Goal: Task Accomplishment & Management: Manage account settings

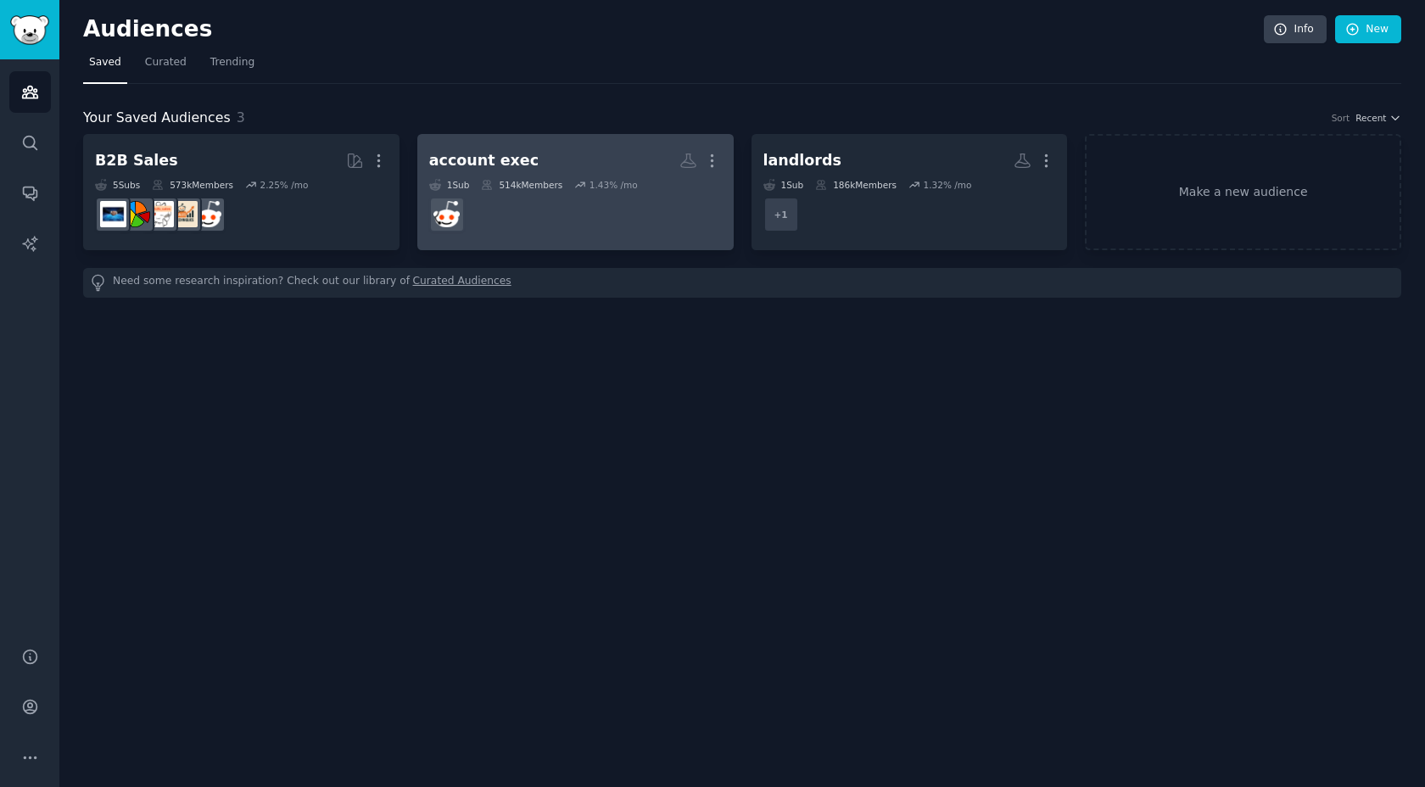
click at [565, 192] on dd at bounding box center [575, 214] width 293 height 47
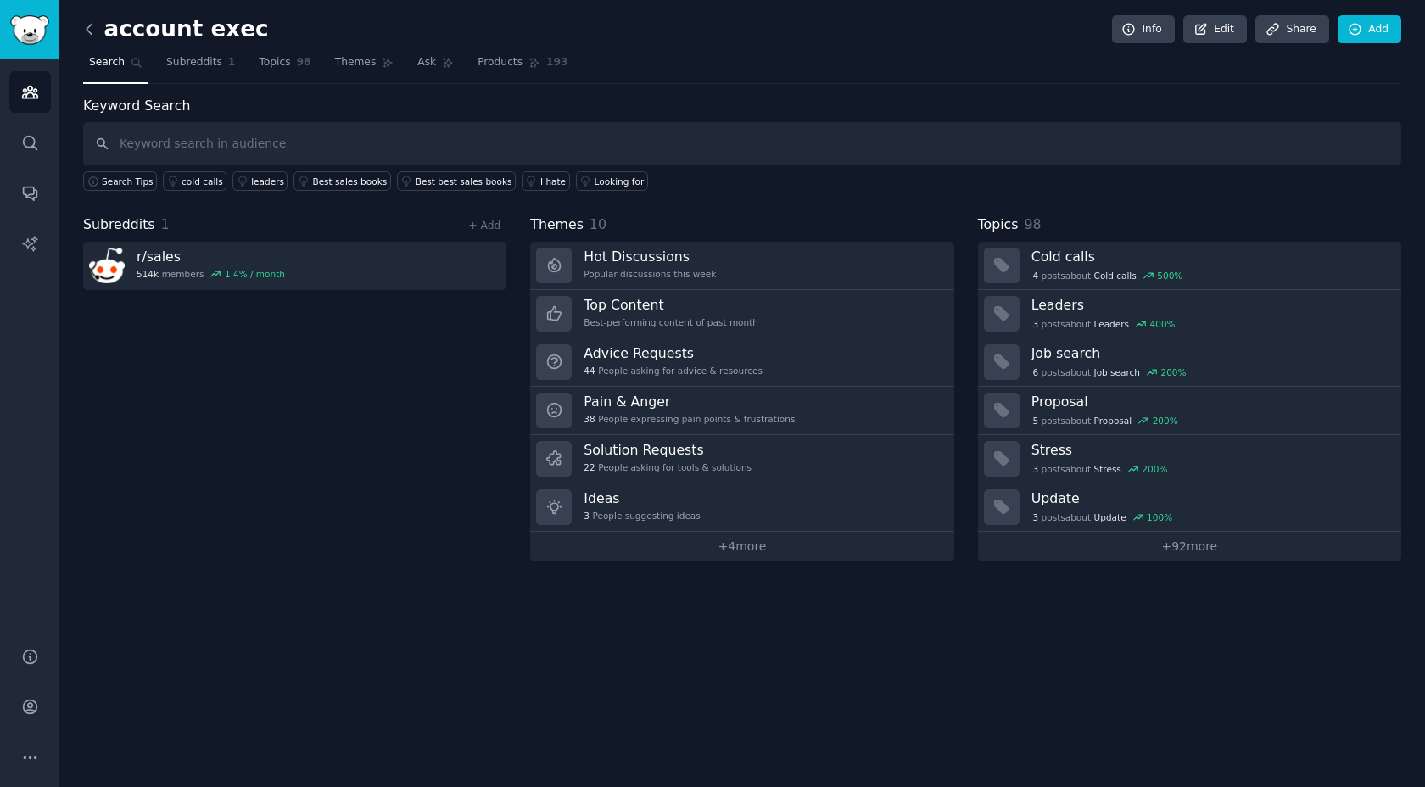
click at [84, 30] on icon at bounding box center [90, 29] width 18 height 18
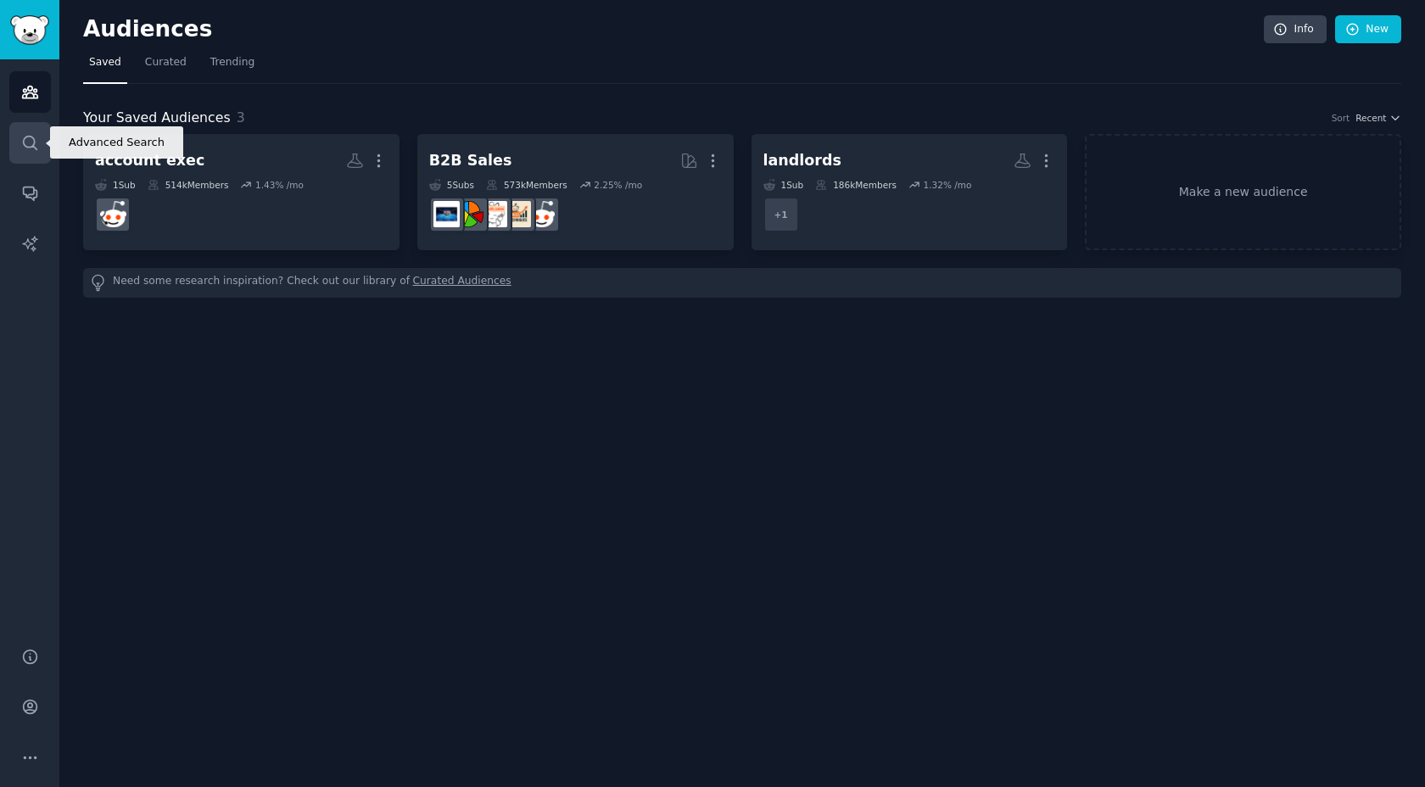
click at [41, 136] on link "Search" at bounding box center [30, 143] width 42 height 42
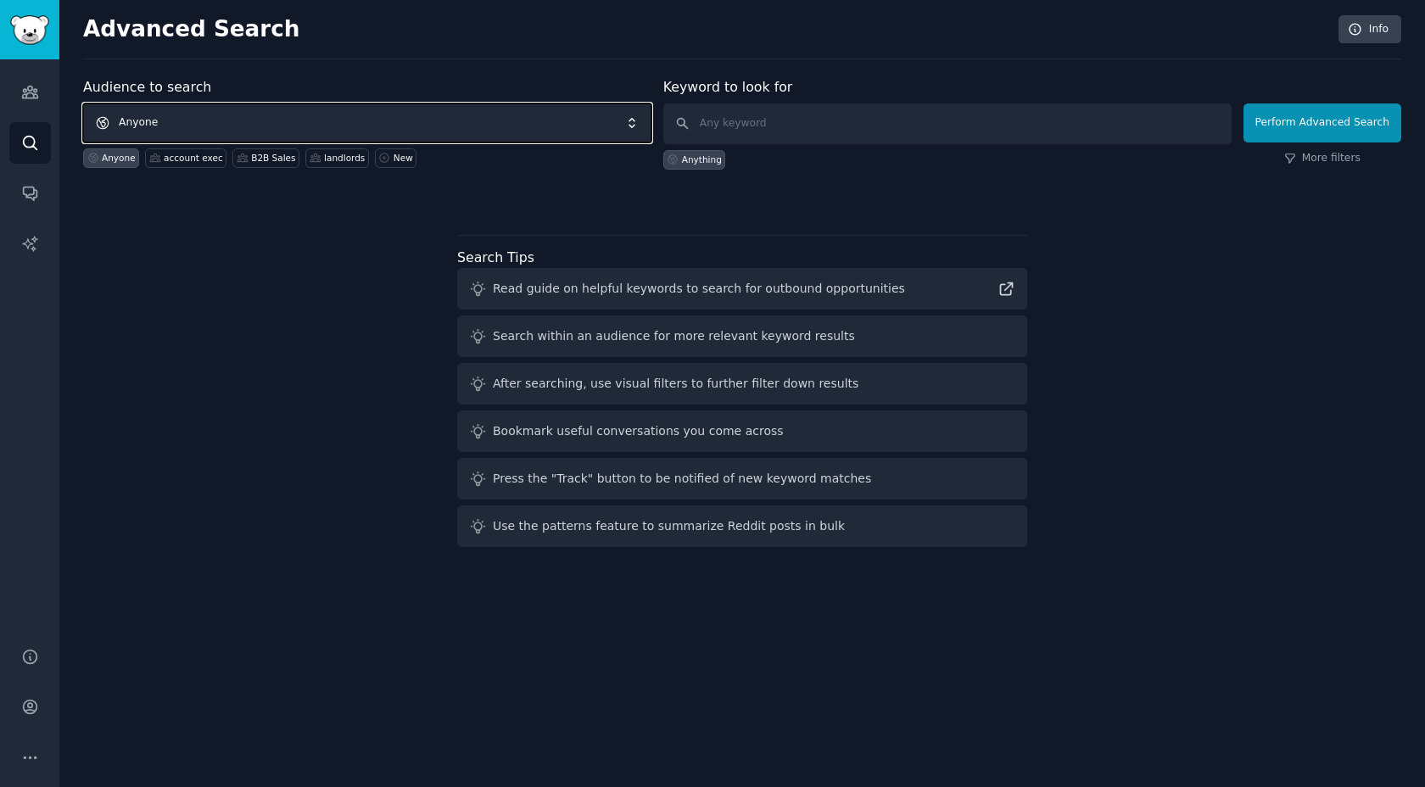
click at [308, 123] on span "Anyone" at bounding box center [367, 122] width 568 height 39
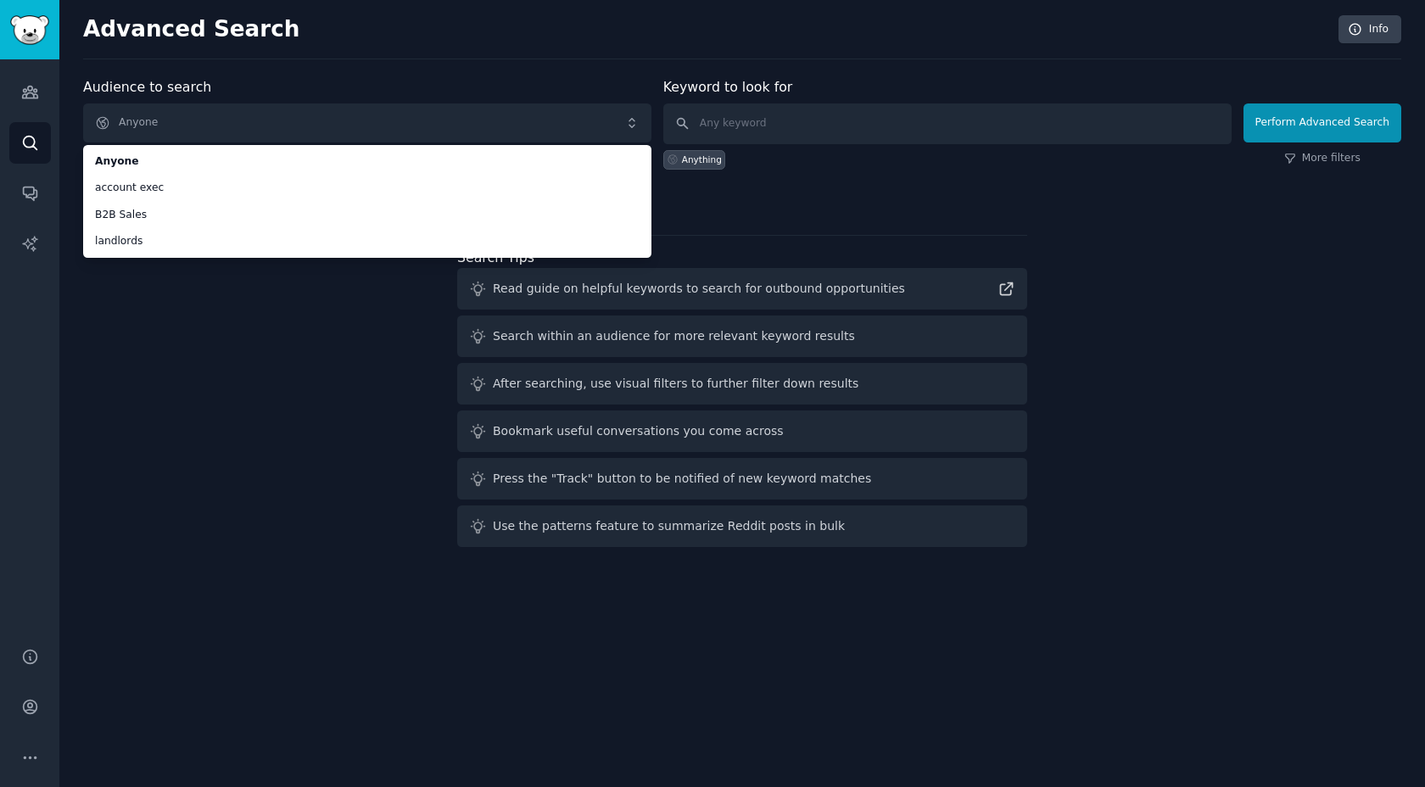
click at [232, 536] on div "Audience to search Anyone Anyone account exec B2B Sales landlords Anyone accoun…" at bounding box center [742, 315] width 1318 height 477
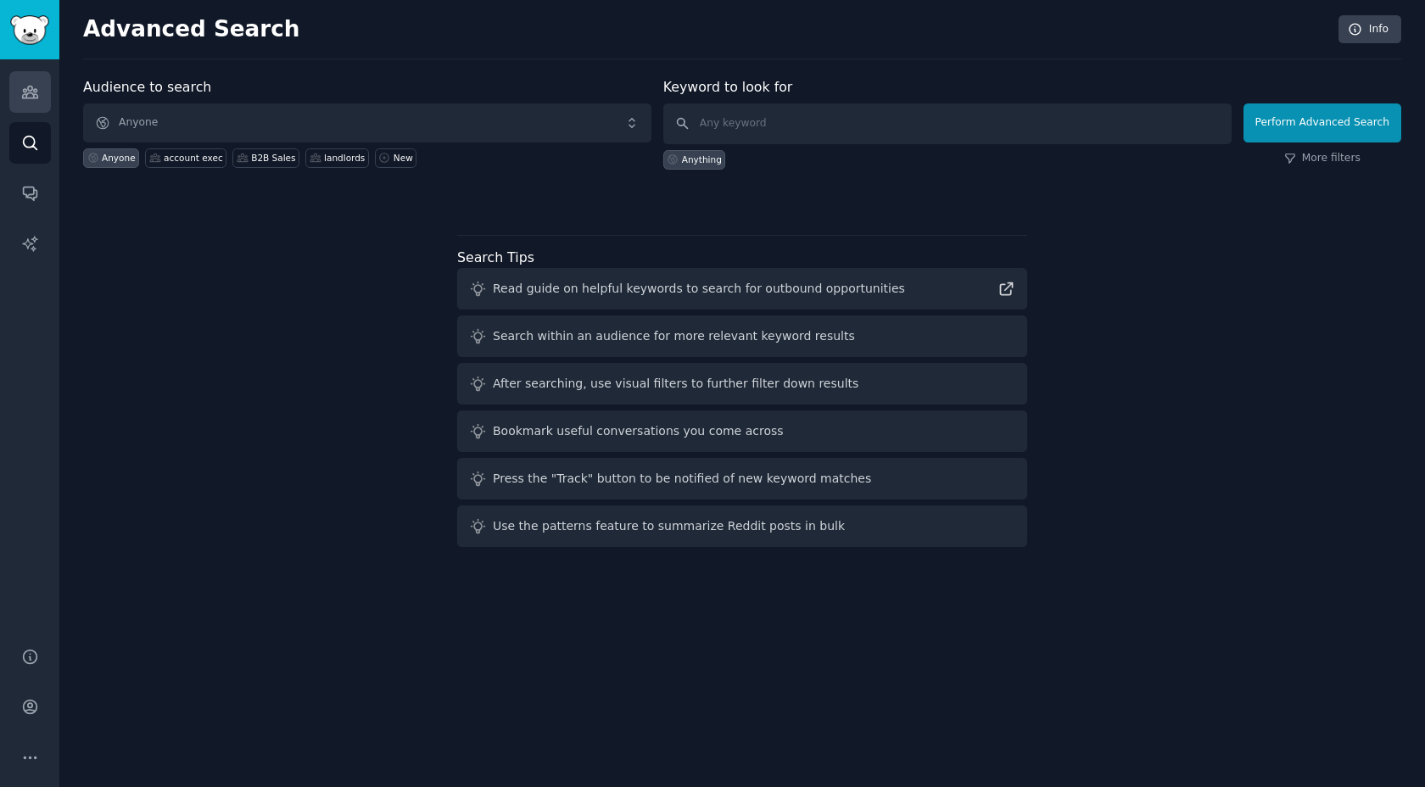
click at [31, 86] on icon "Sidebar" at bounding box center [30, 92] width 18 height 18
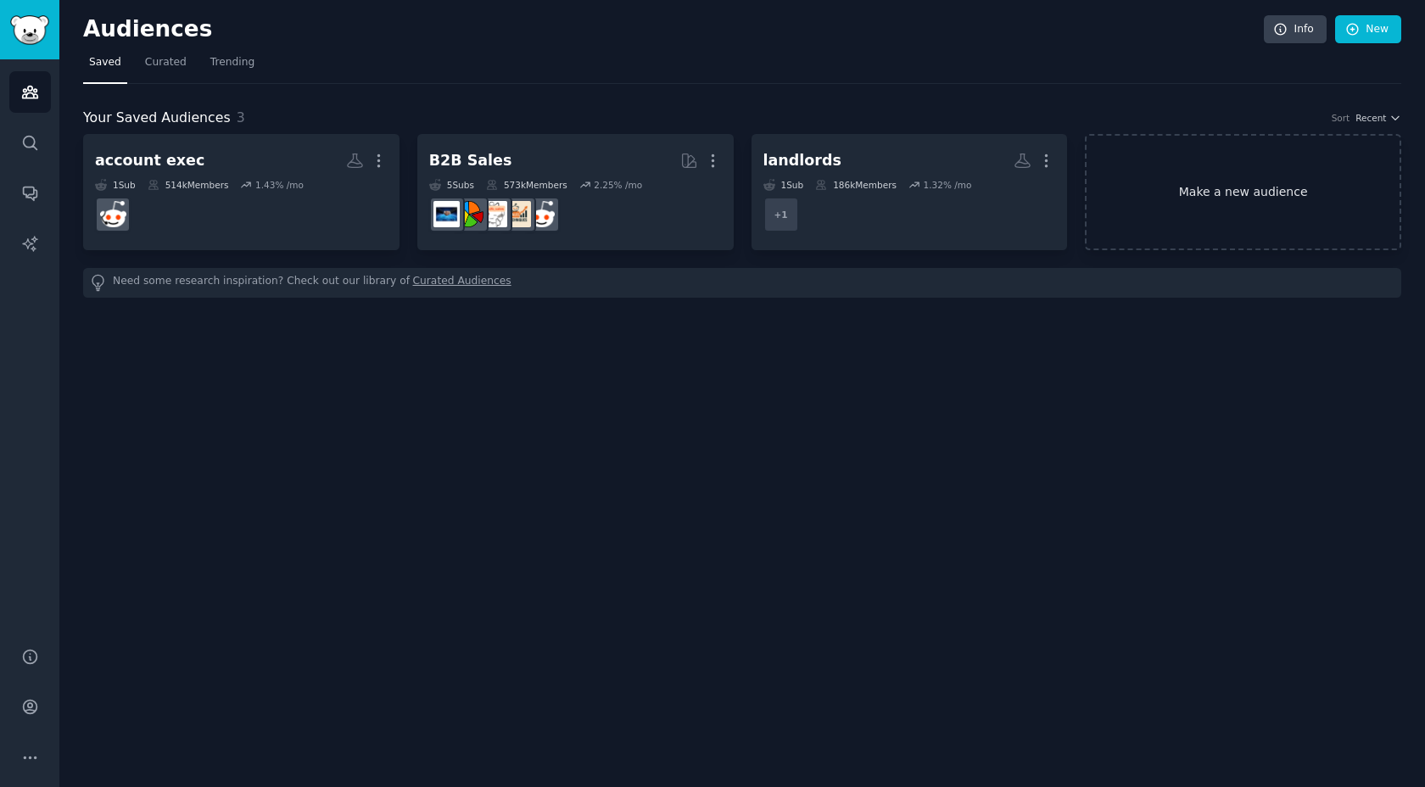
click at [1265, 194] on link "Make a new audience" at bounding box center [1243, 192] width 316 height 116
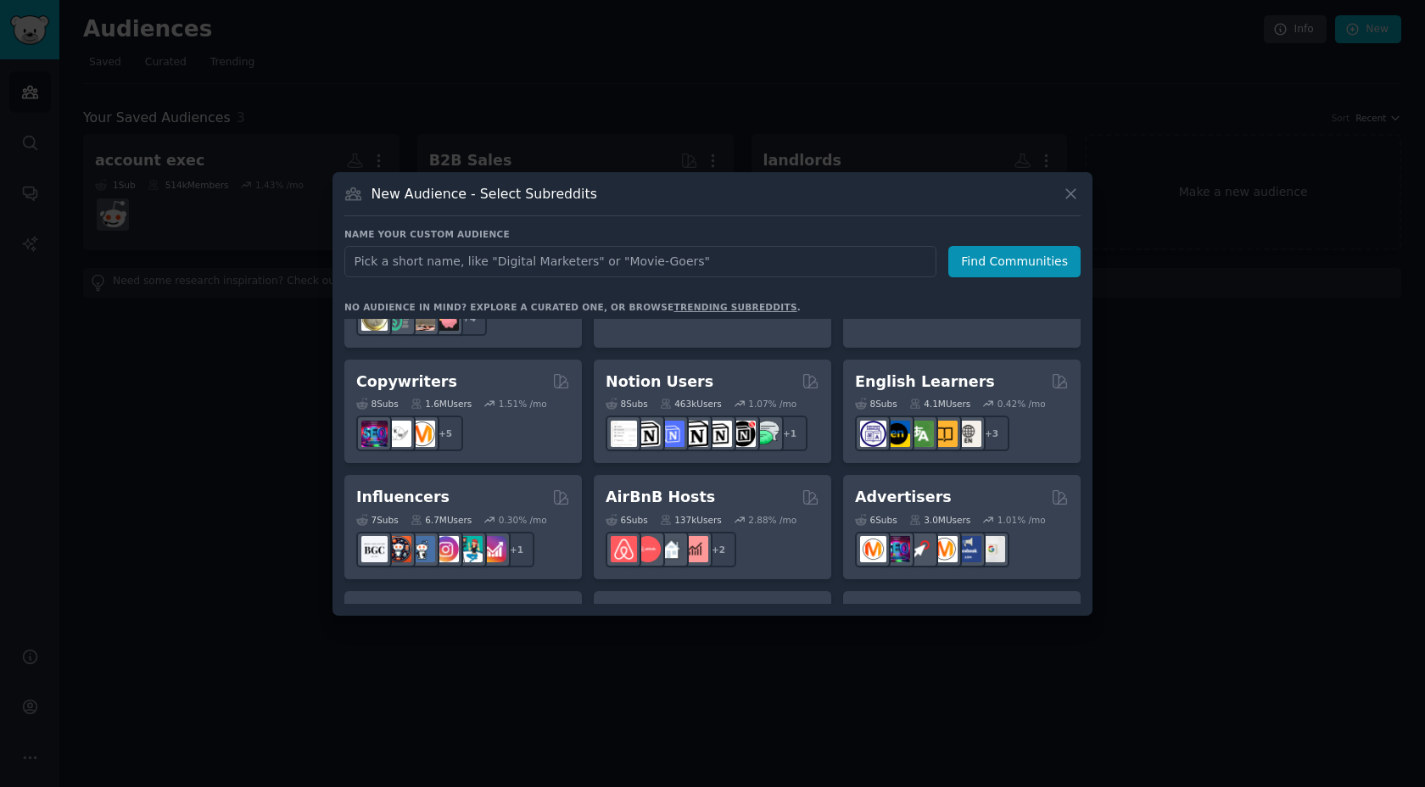
scroll to position [1102, 0]
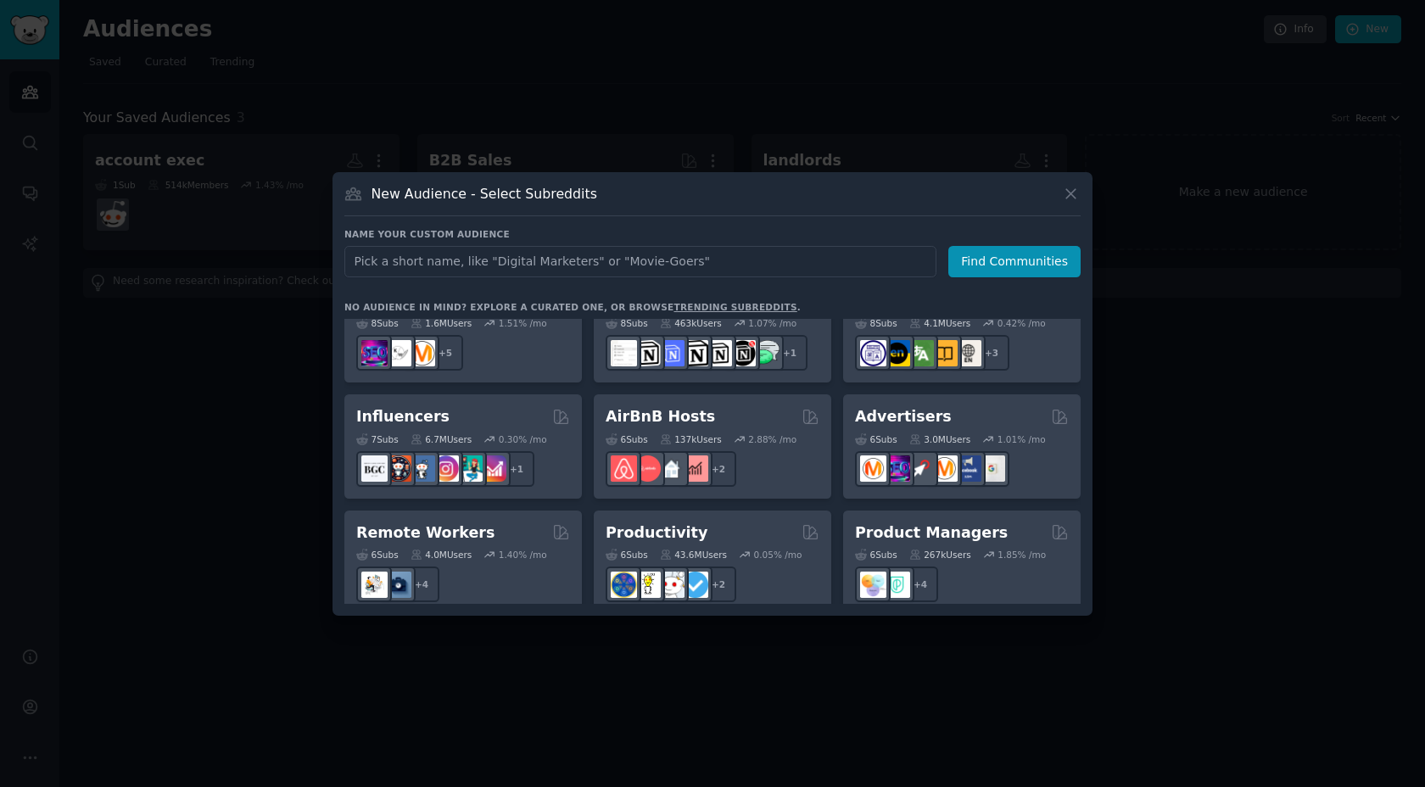
click at [678, 262] on input "text" at bounding box center [640, 261] width 592 height 31
type input "sales"
click button "Find Communities" at bounding box center [1014, 261] width 132 height 31
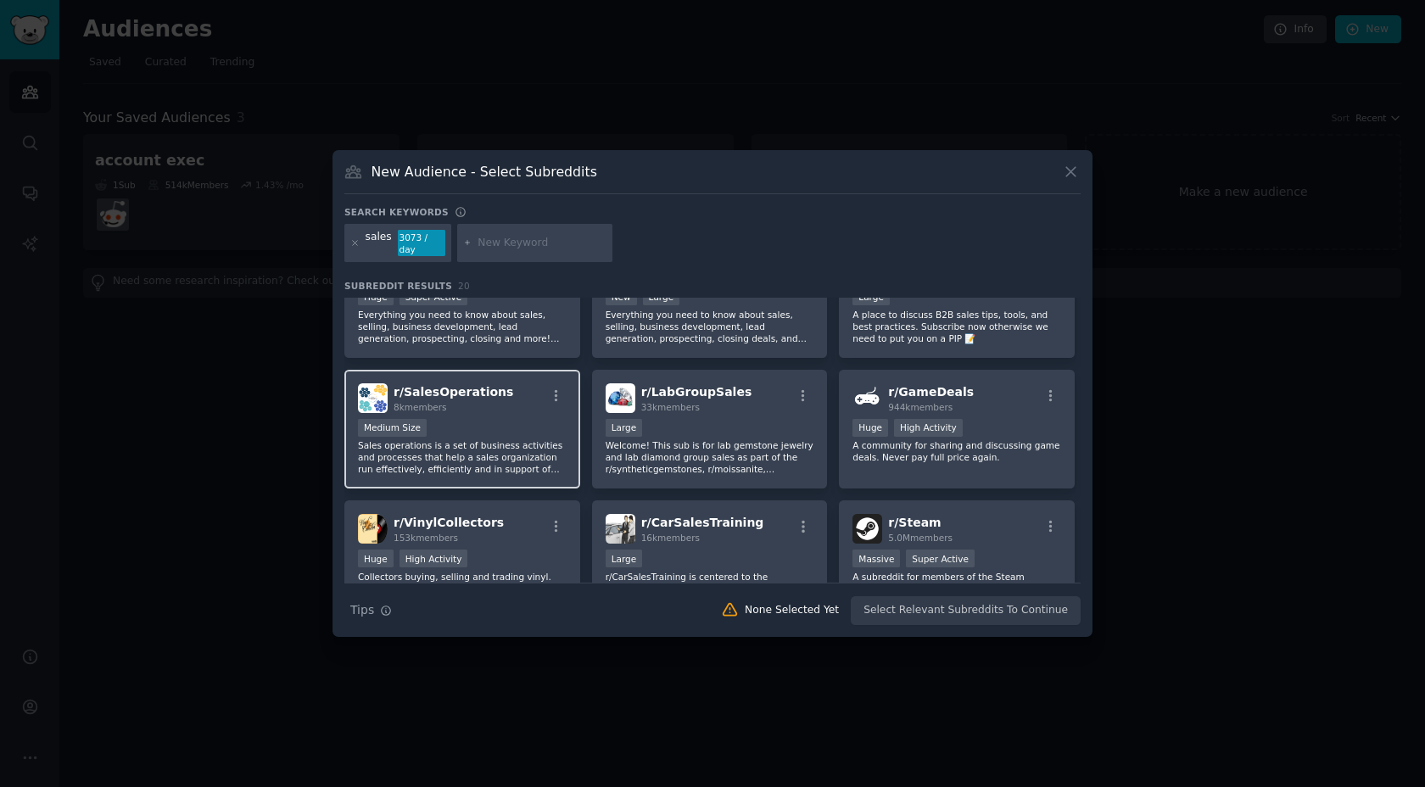
scroll to position [64, 0]
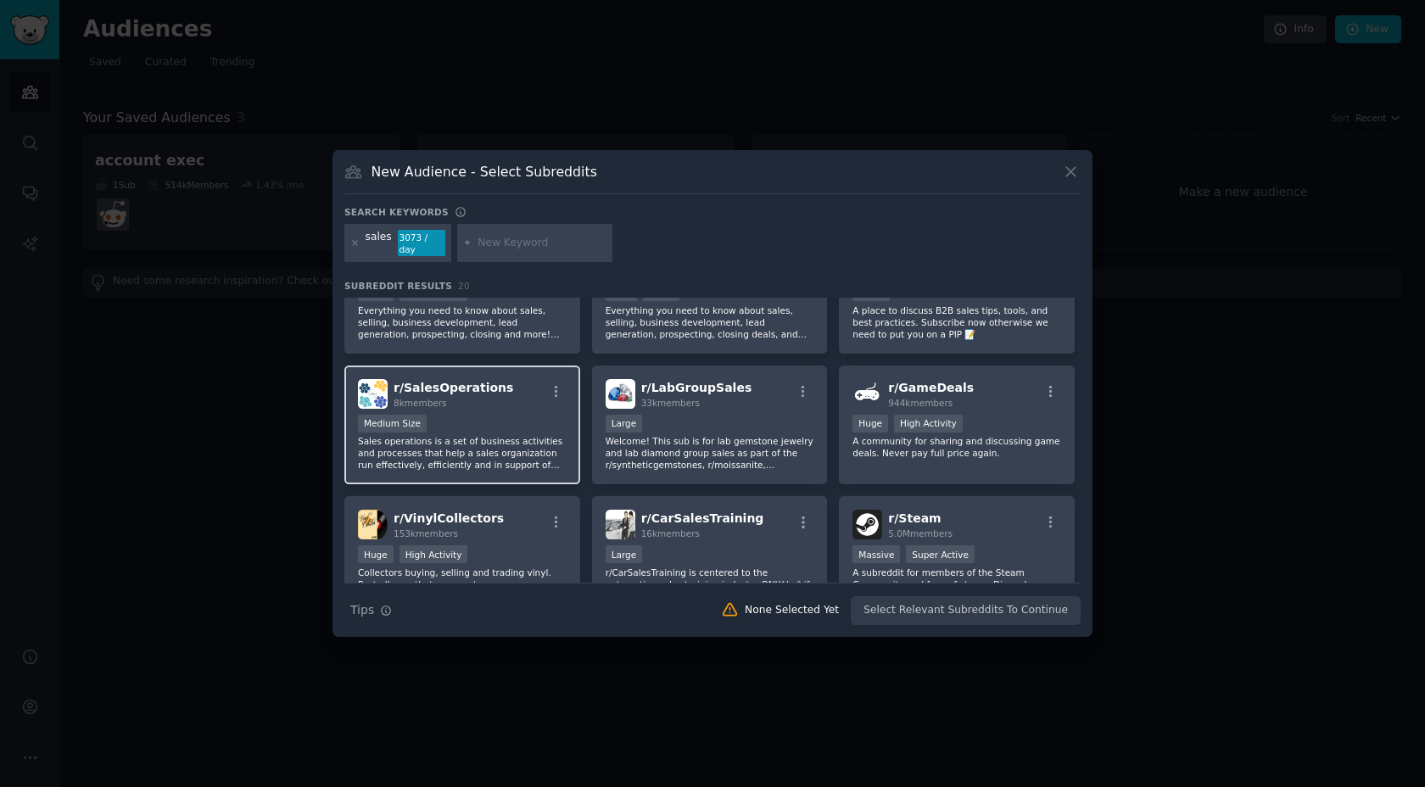
click at [505, 423] on div "Medium Size" at bounding box center [462, 425] width 209 height 21
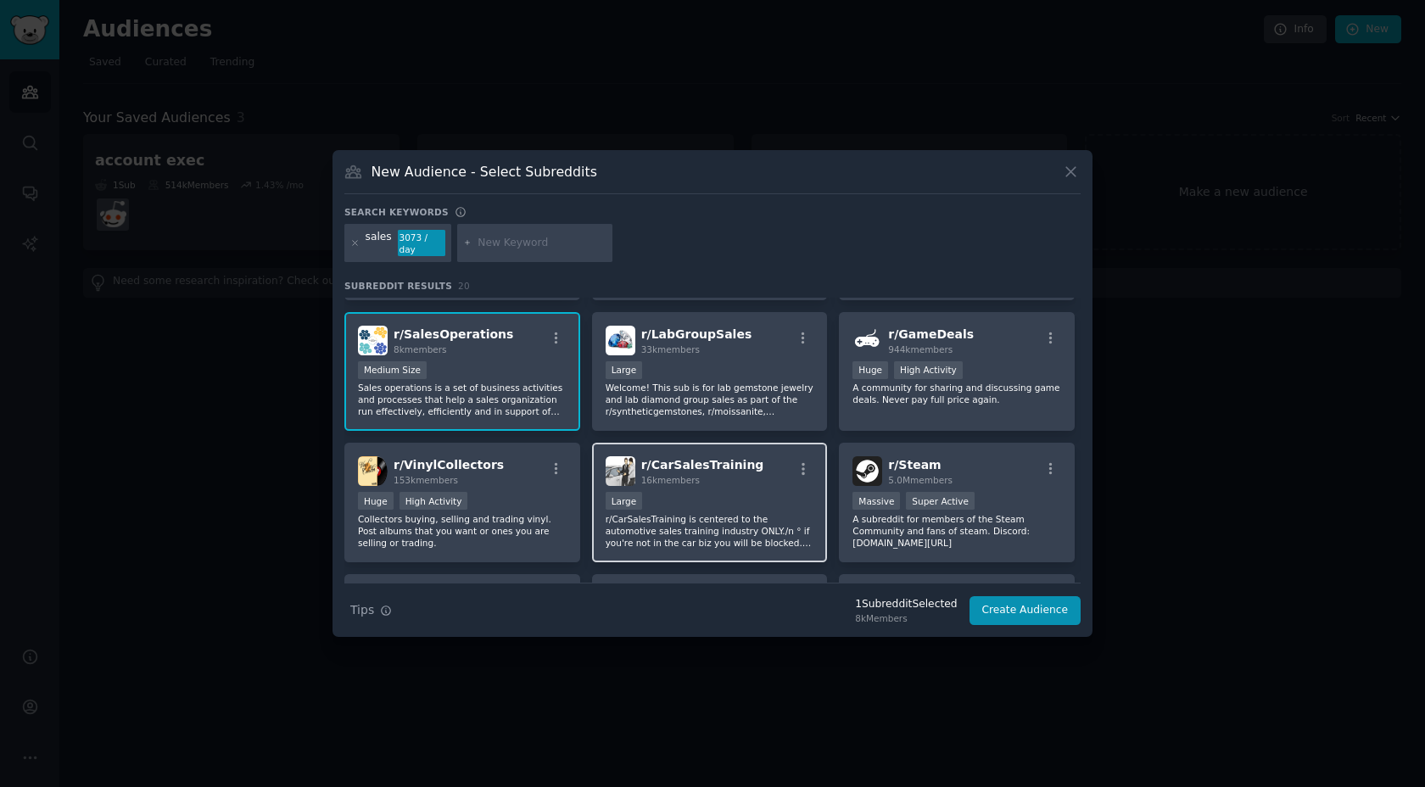
scroll to position [0, 0]
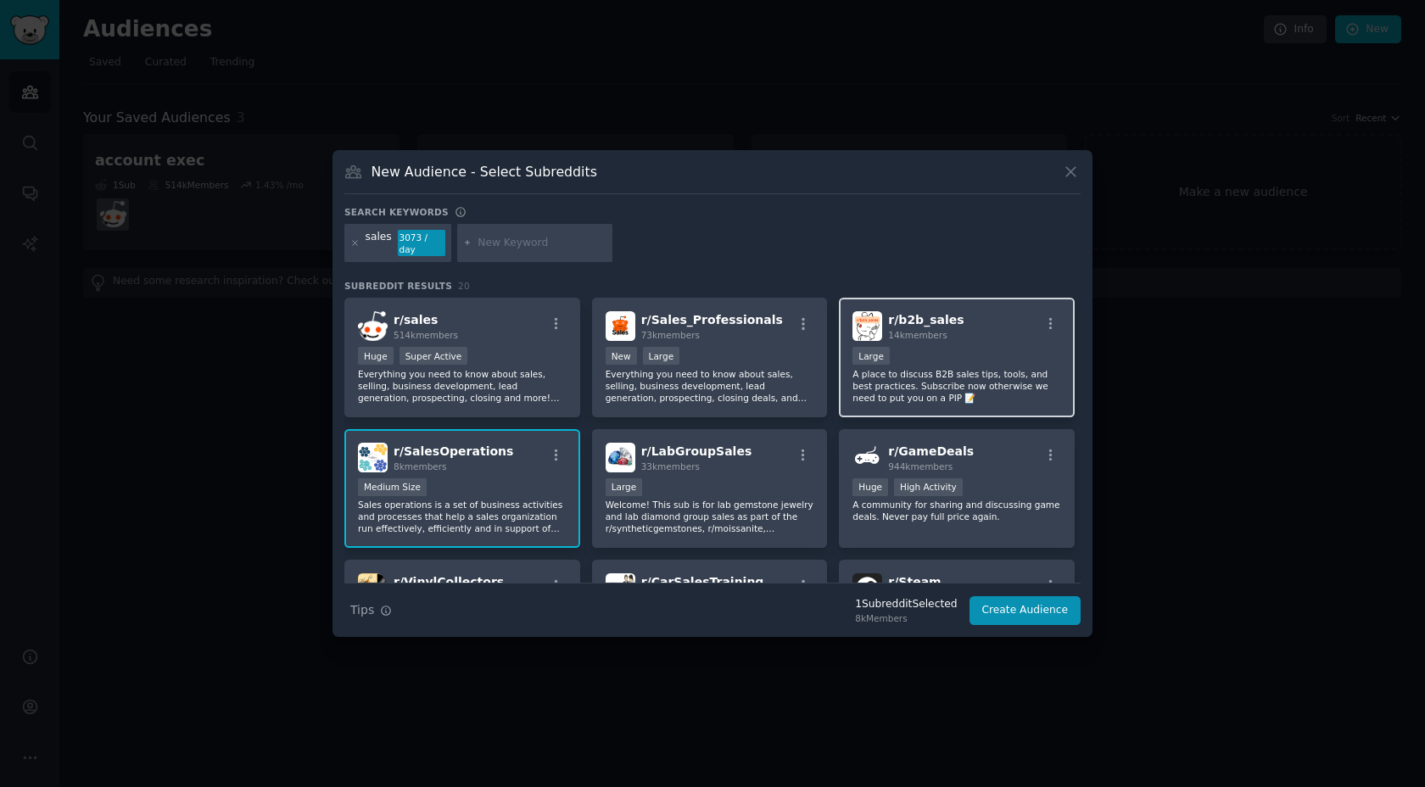
click at [959, 347] on div "10,000 - 100,000 members Large" at bounding box center [956, 357] width 209 height 21
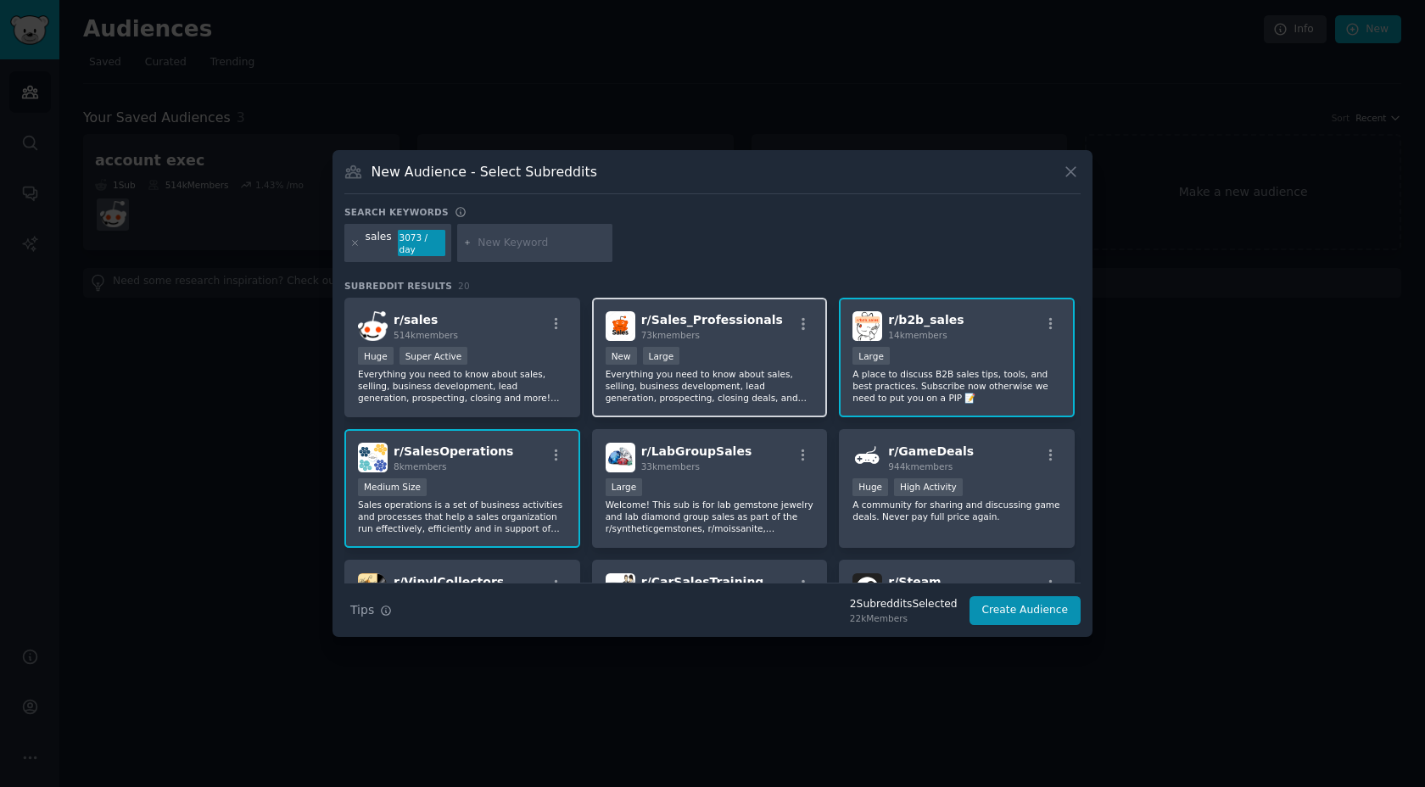
click at [758, 382] on p "Everything you need to know about sales, selling, business development, lead ge…" at bounding box center [709, 386] width 209 height 36
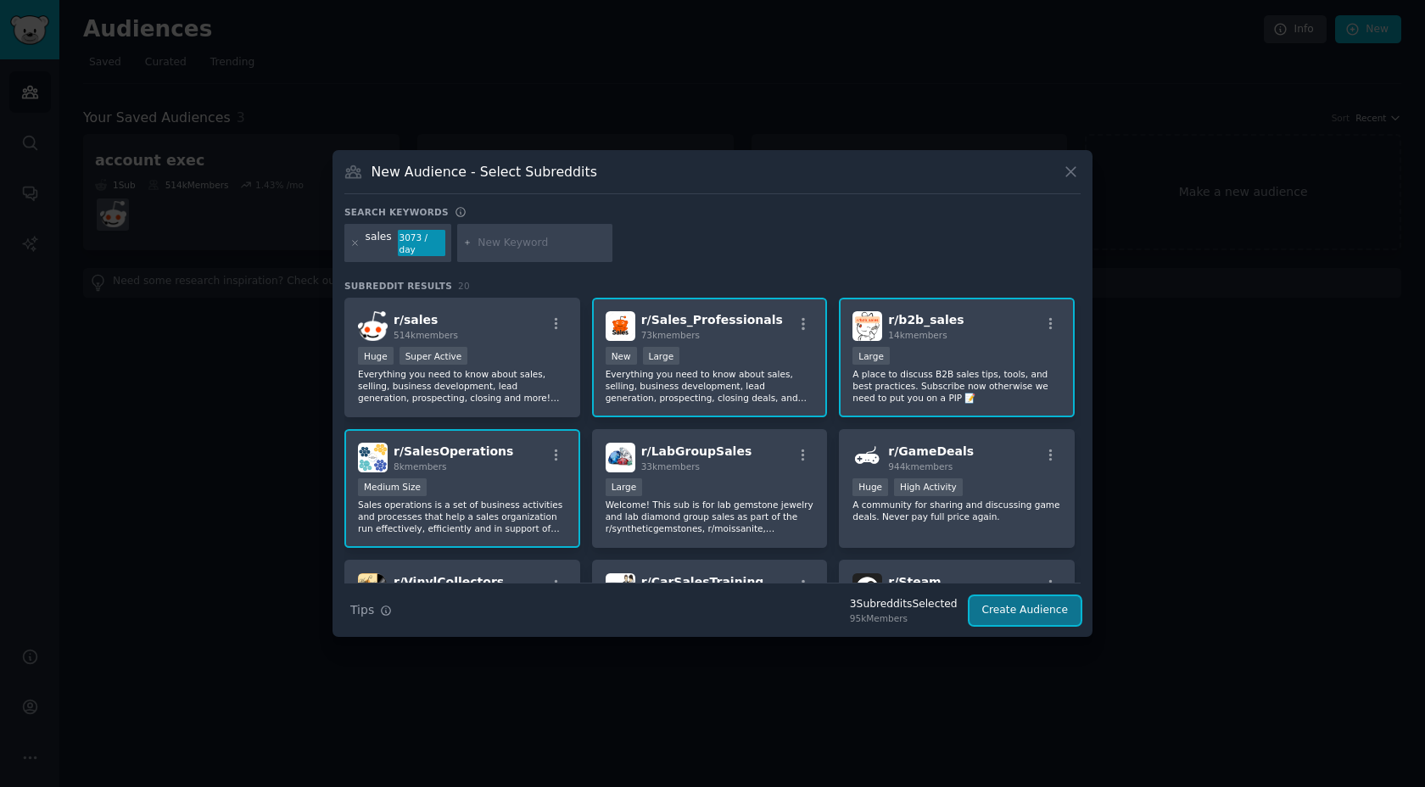
click at [1035, 617] on button "Create Audience" at bounding box center [1025, 610] width 112 height 29
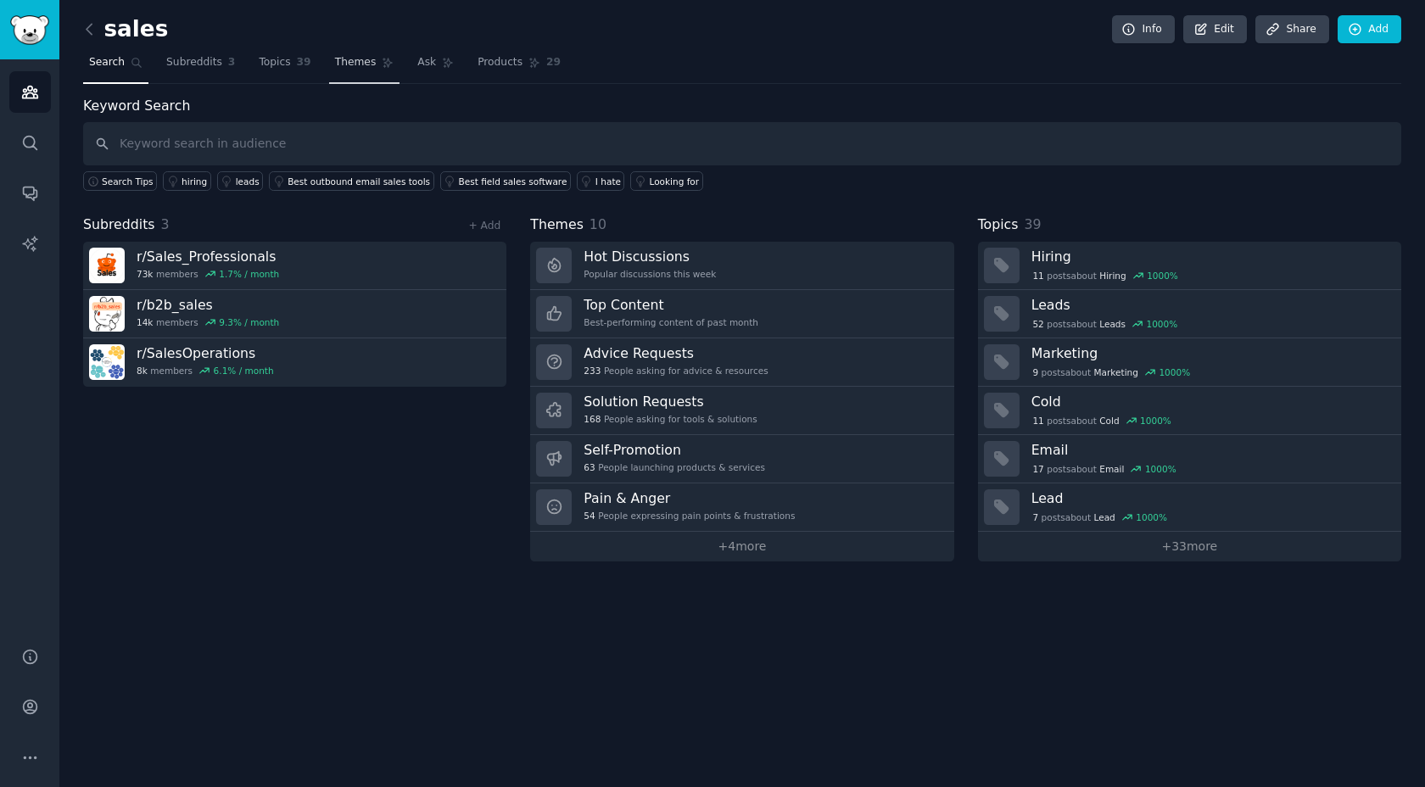
click at [330, 67] on link "Themes" at bounding box center [364, 66] width 71 height 35
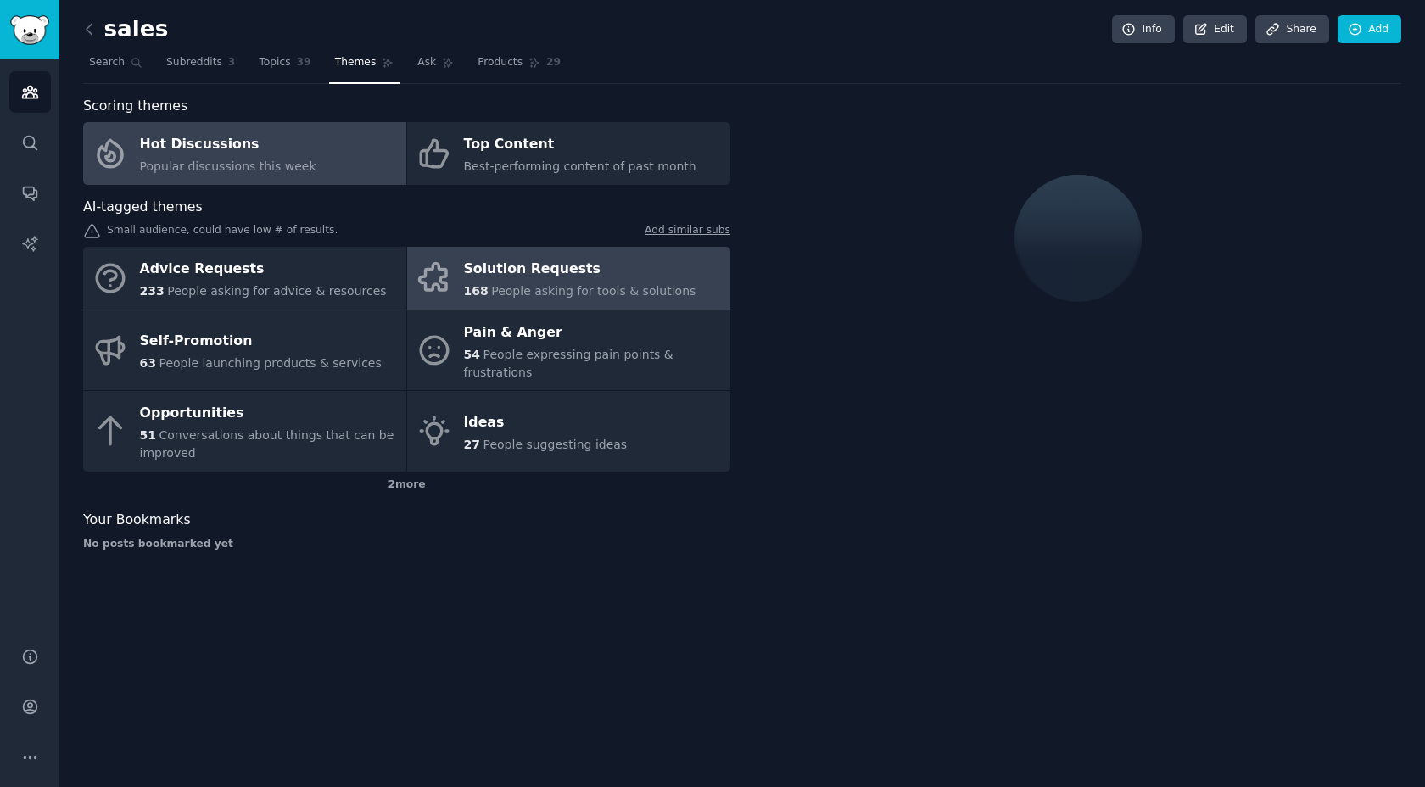
click at [496, 289] on span "People asking for tools & solutions" at bounding box center [593, 291] width 204 height 14
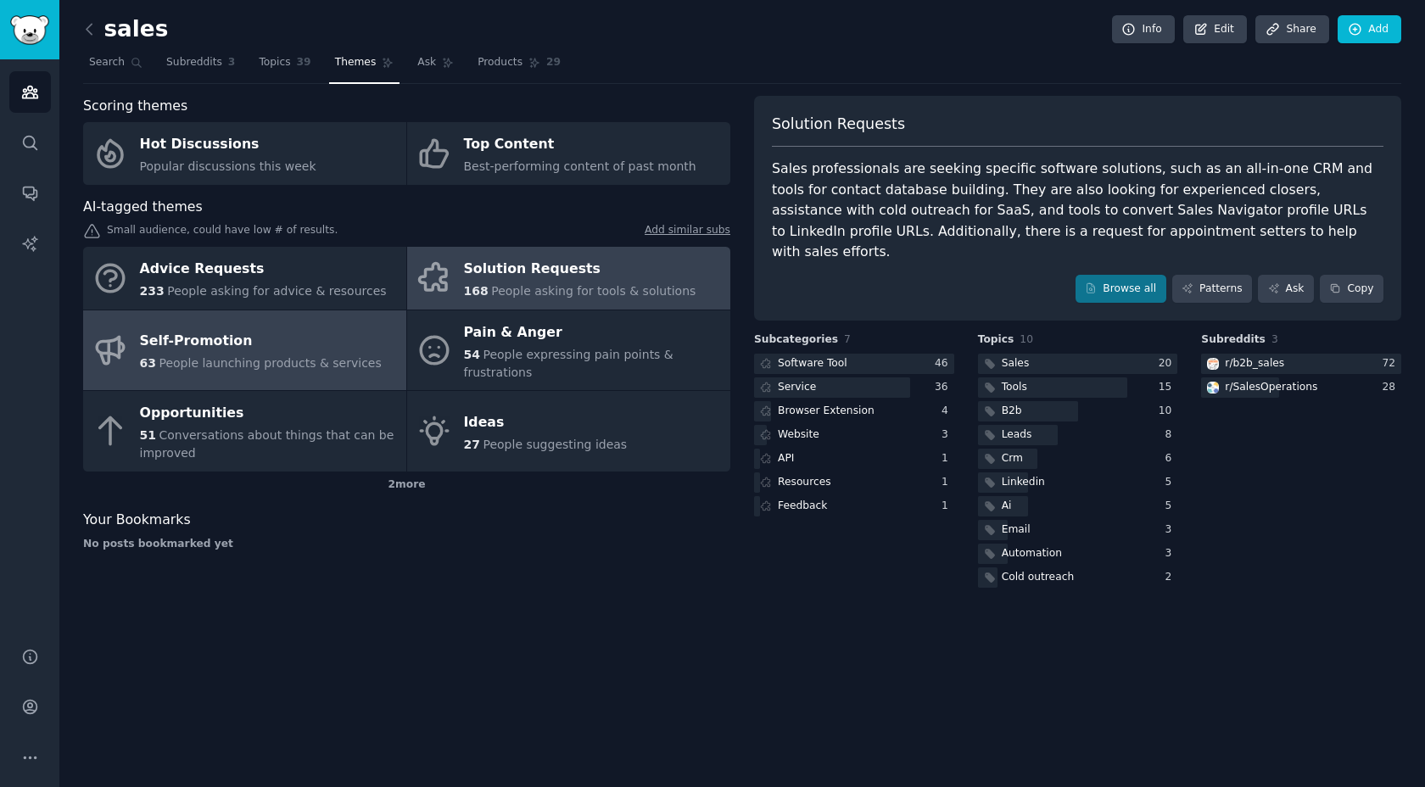
click at [234, 335] on div "Self-Promotion" at bounding box center [261, 341] width 242 height 27
